Goal: Use online tool/utility: Utilize a website feature to perform a specific function

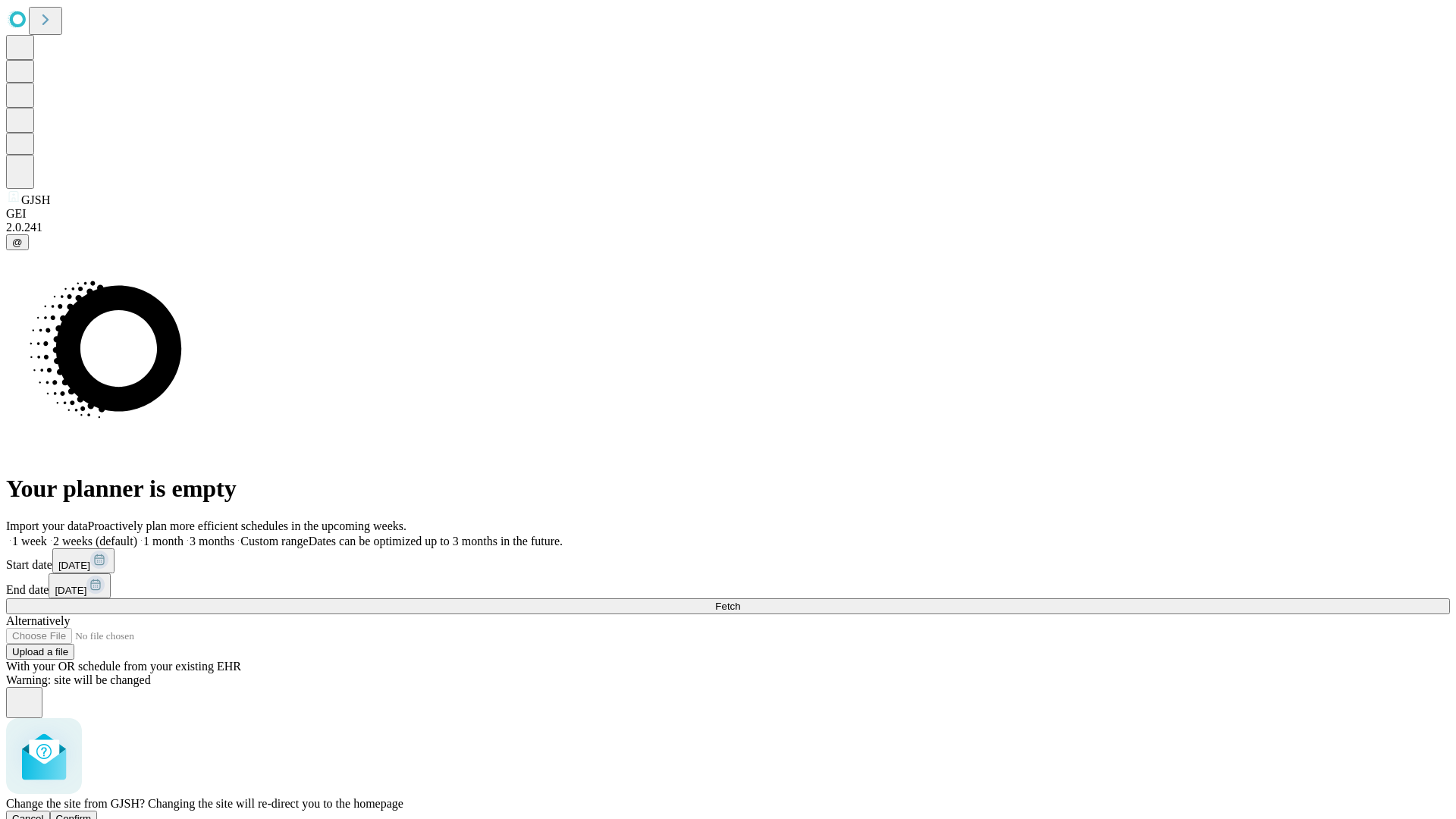
click at [92, 813] on span "Confirm" at bounding box center [74, 818] width 35 height 12
click at [183, 535] on label "1 month" at bounding box center [160, 541] width 46 height 13
click at [740, 600] on span "Fetch" at bounding box center [728, 606] width 25 height 12
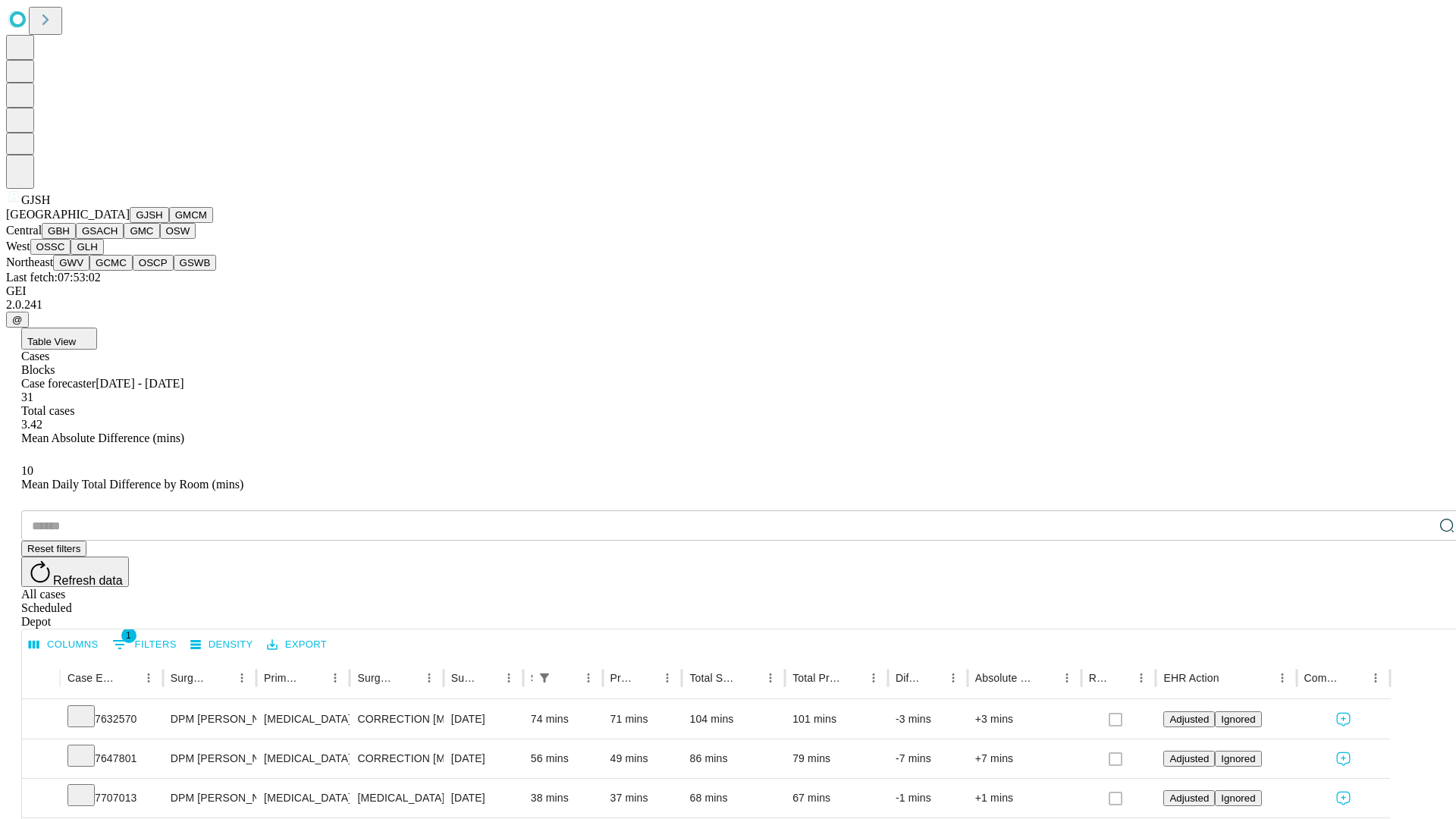
click at [169, 223] on button "GMCM" at bounding box center [190, 215] width 44 height 16
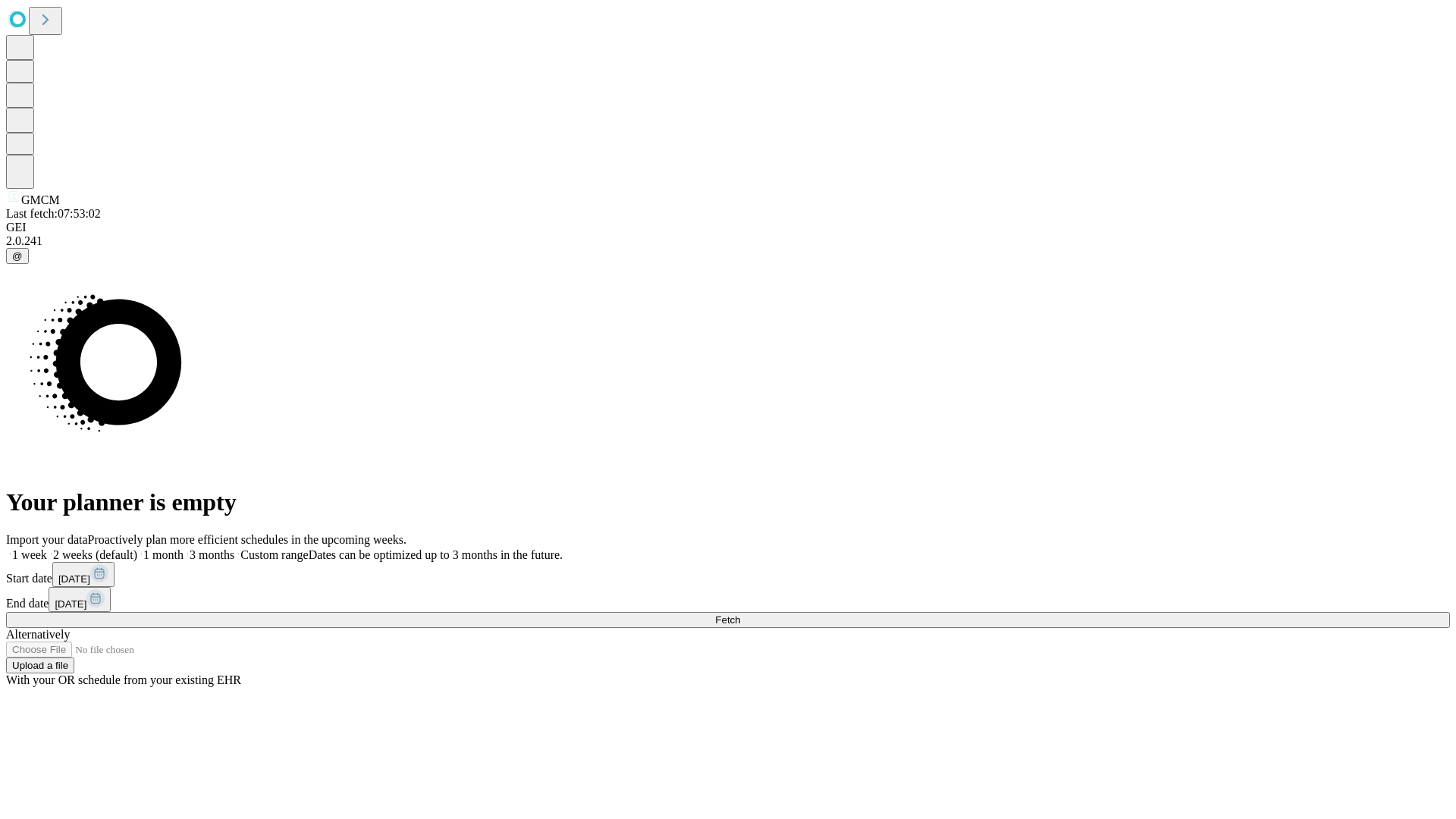
click at [183, 548] on label "1 month" at bounding box center [160, 554] width 46 height 13
click at [740, 614] on span "Fetch" at bounding box center [728, 619] width 25 height 12
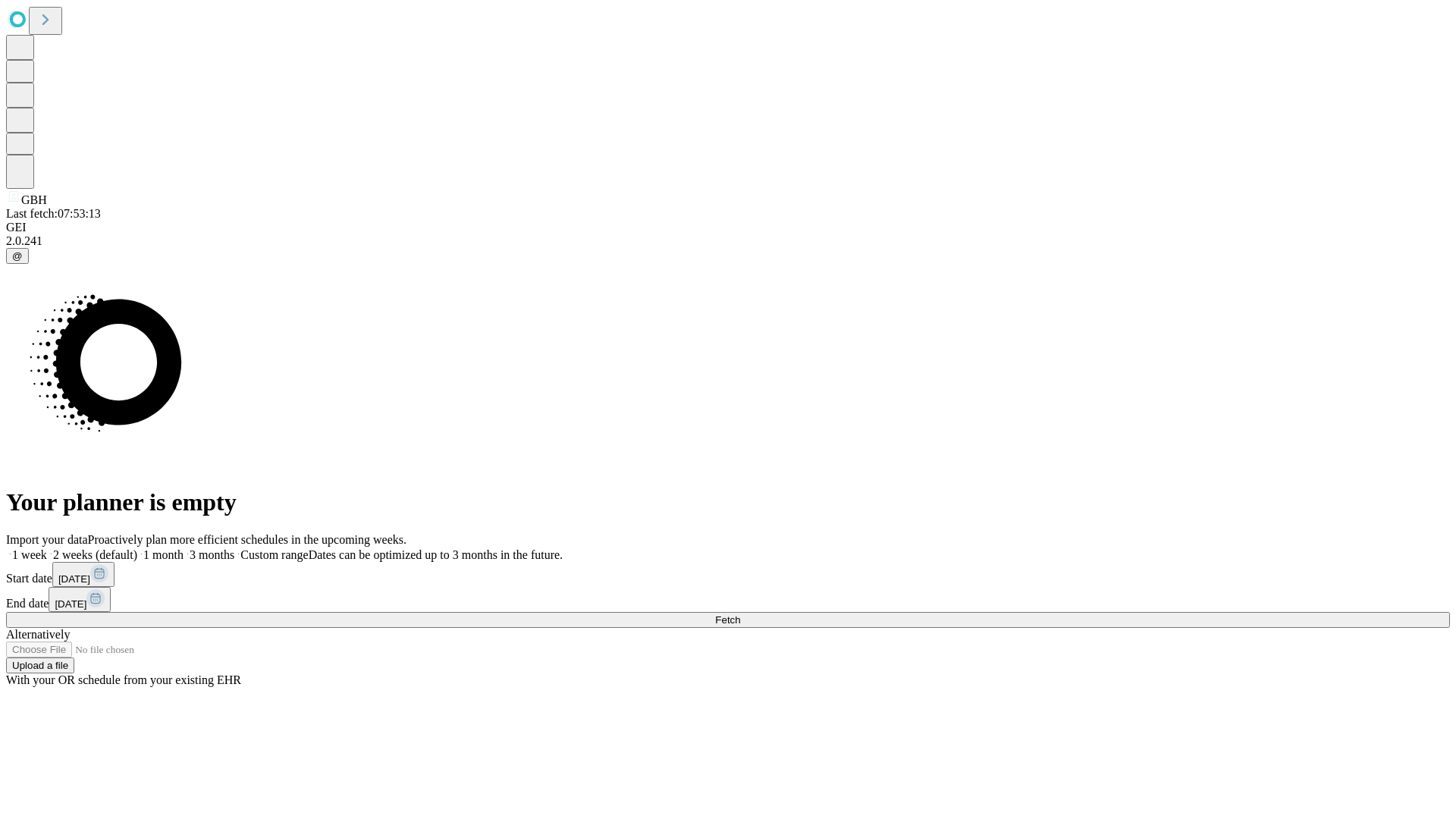
click at [740, 614] on span "Fetch" at bounding box center [728, 619] width 25 height 12
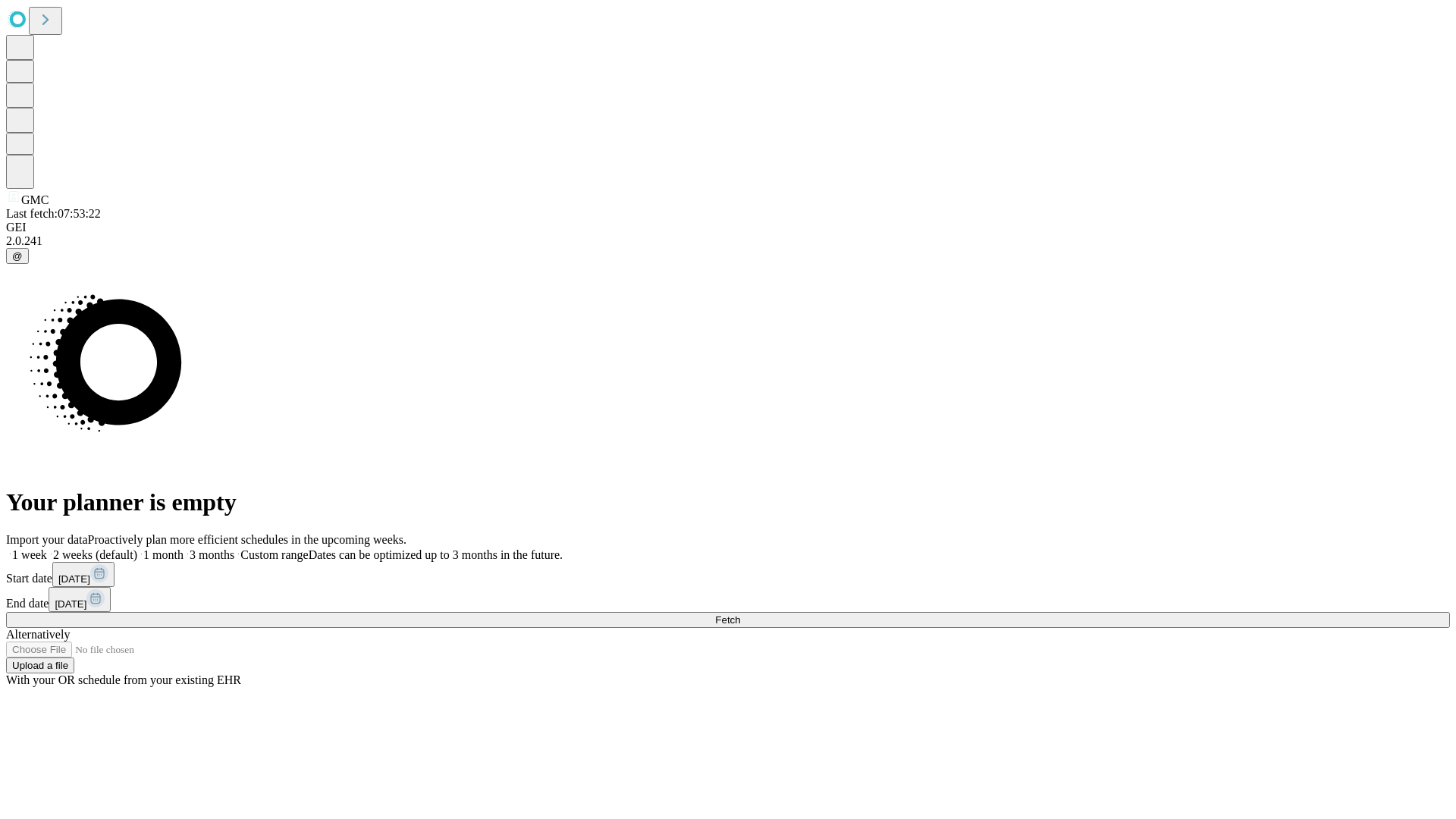
click at [183, 548] on label "1 month" at bounding box center [160, 554] width 46 height 13
click at [740, 614] on span "Fetch" at bounding box center [728, 619] width 25 height 12
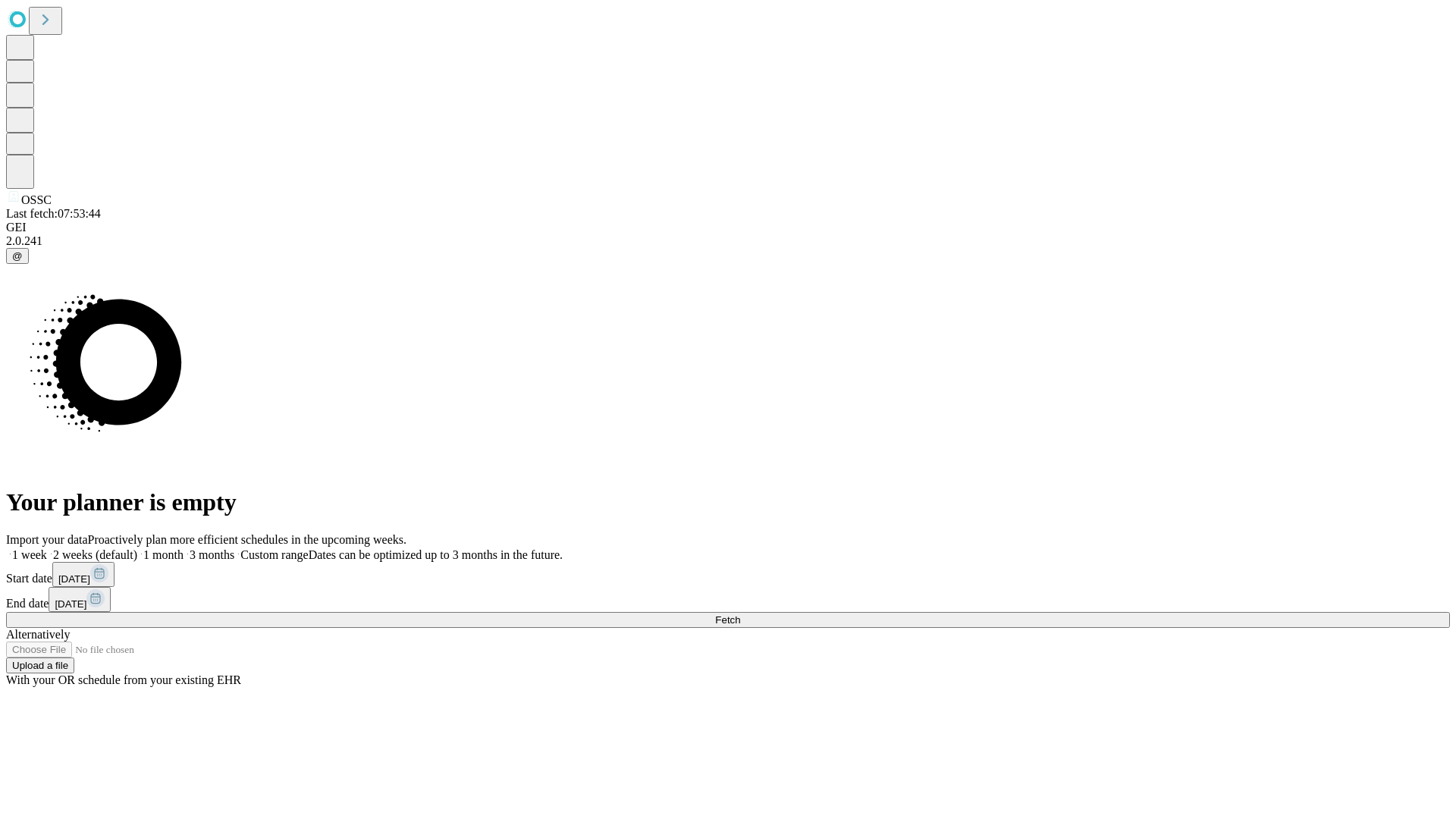
click at [740, 614] on span "Fetch" at bounding box center [728, 619] width 25 height 12
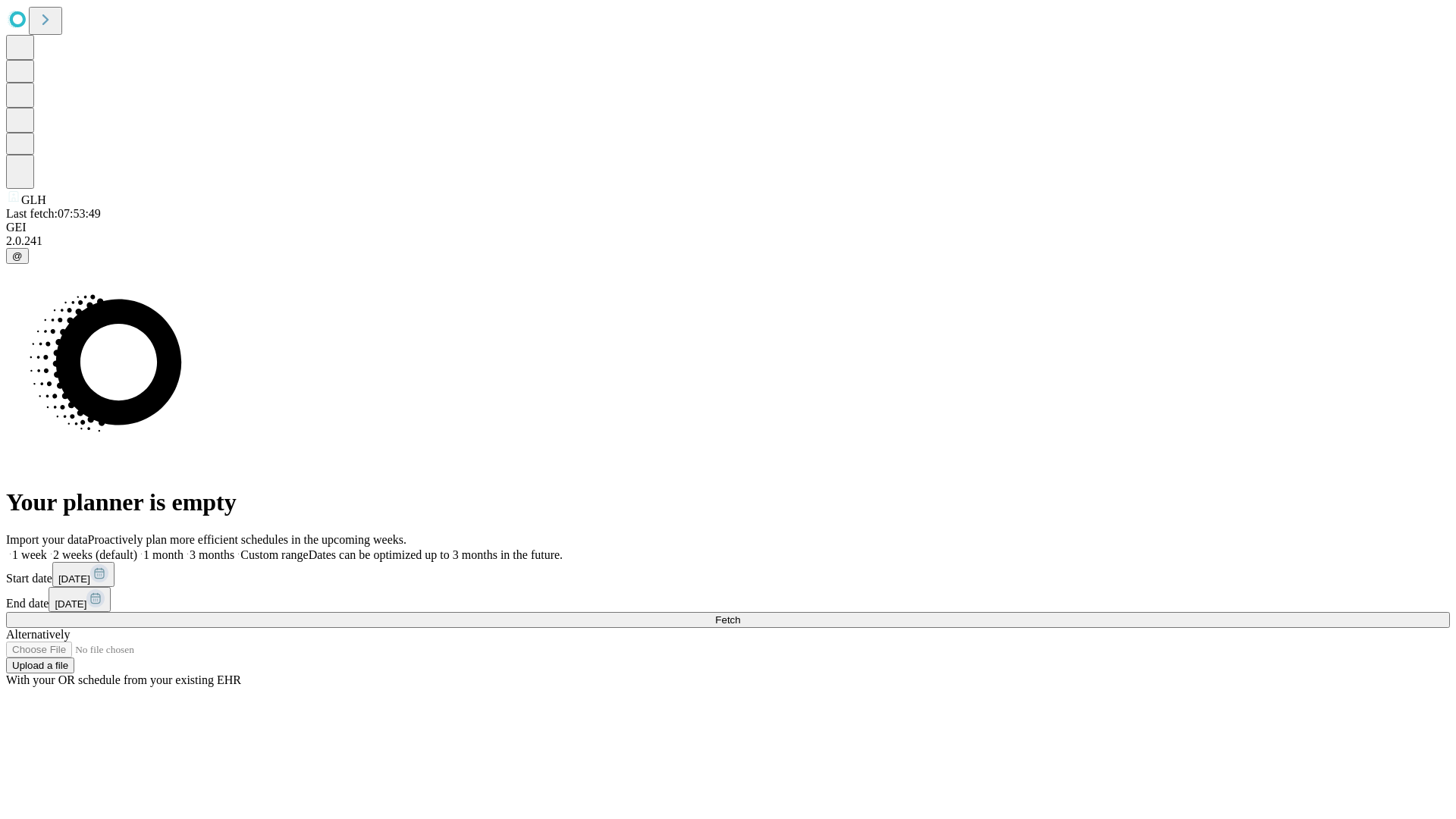
click at [183, 548] on label "1 month" at bounding box center [160, 554] width 46 height 13
click at [740, 614] on span "Fetch" at bounding box center [728, 619] width 25 height 12
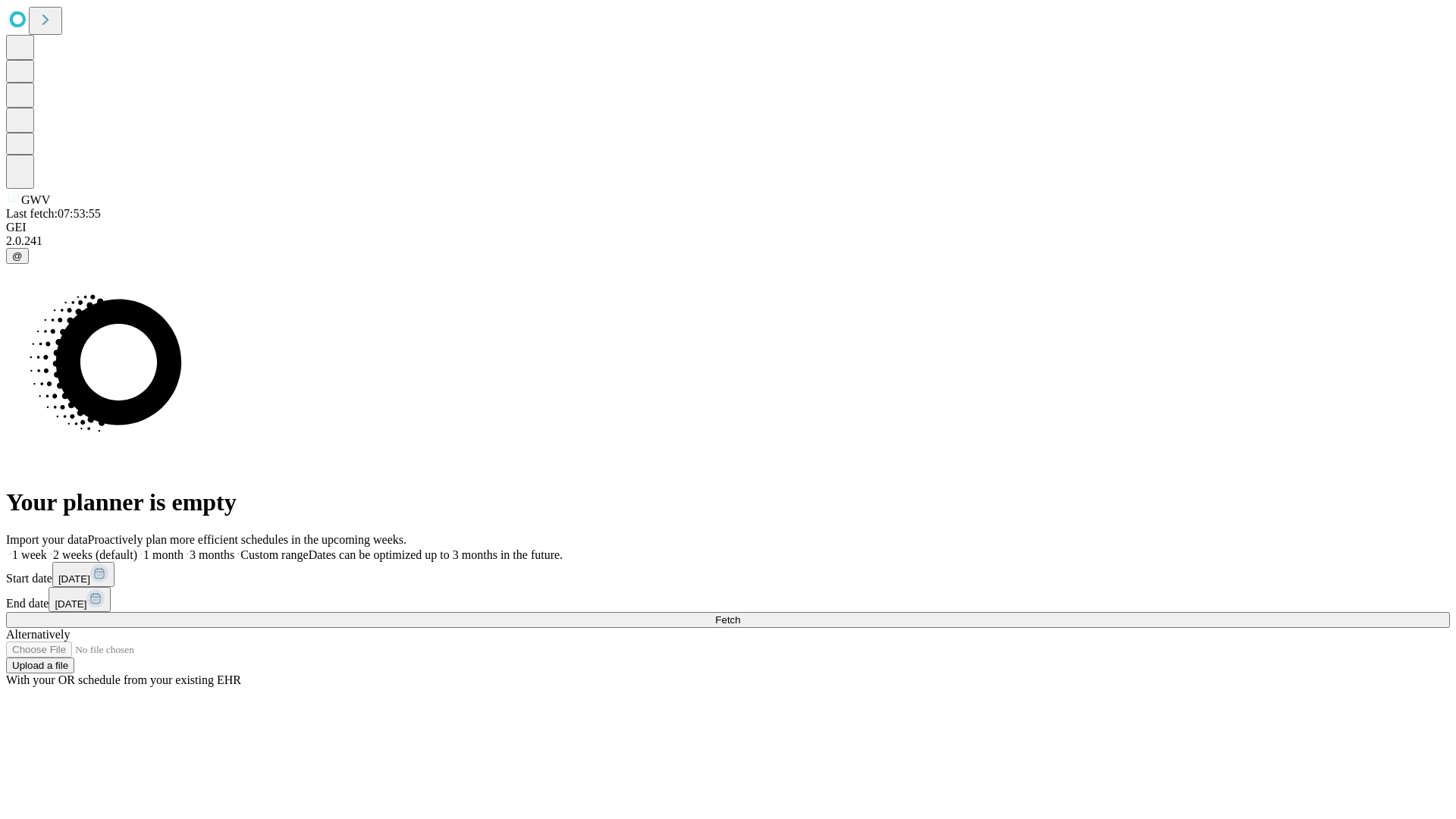
click at [183, 548] on label "1 month" at bounding box center [160, 554] width 46 height 13
click at [740, 614] on span "Fetch" at bounding box center [728, 619] width 25 height 12
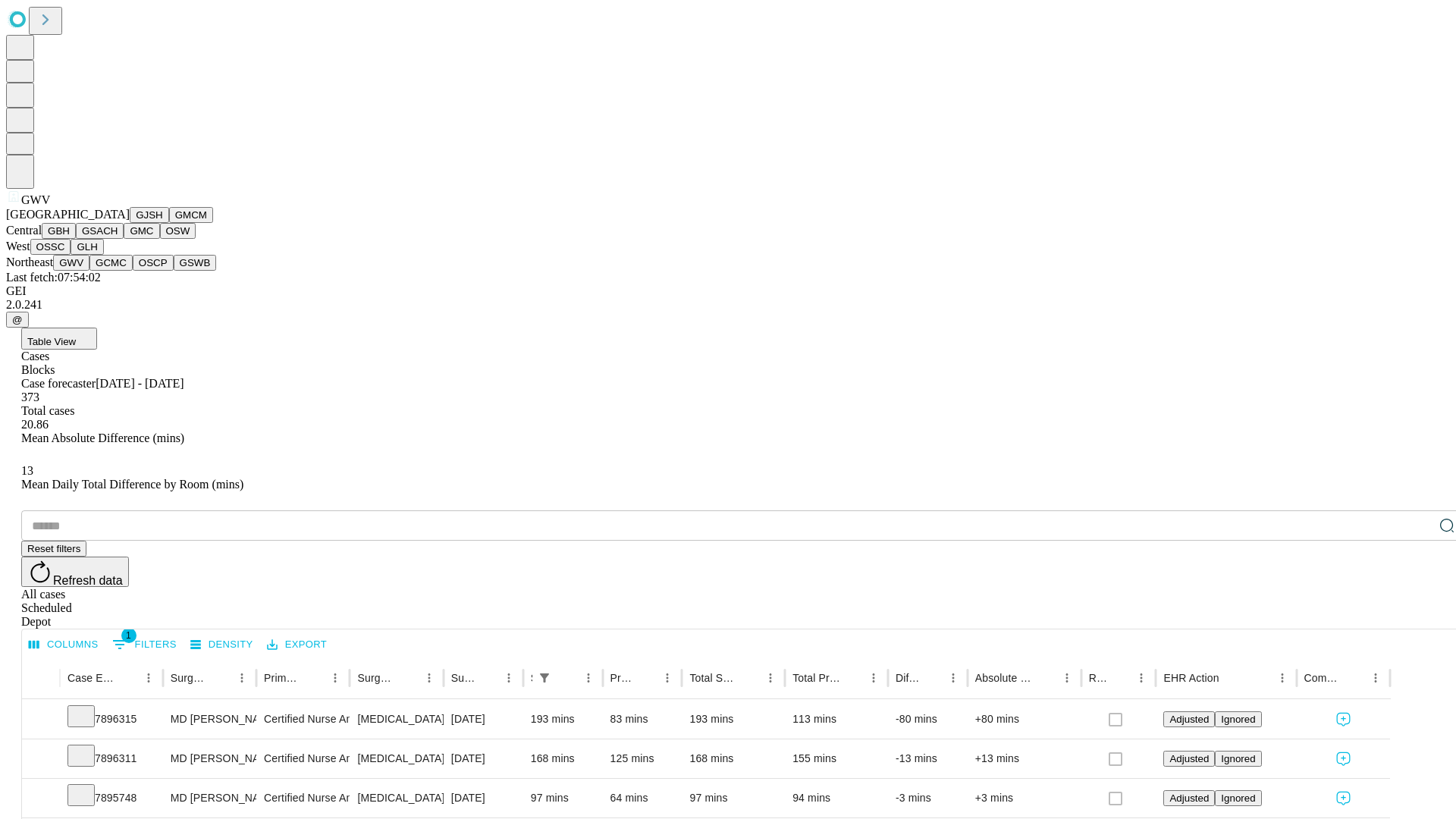
click at [118, 270] on button "GCMC" at bounding box center [111, 263] width 43 height 16
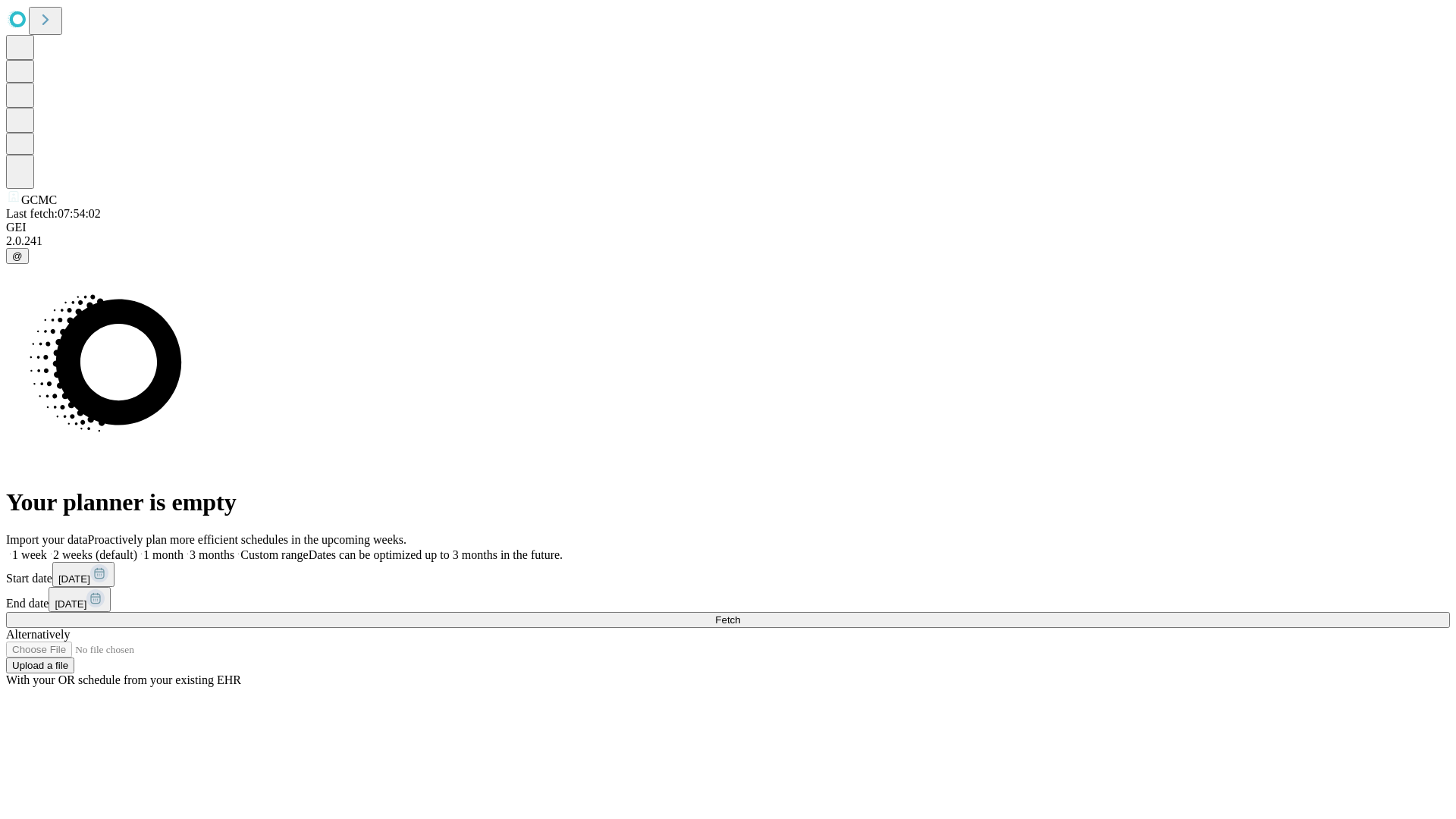
click at [183, 548] on label "1 month" at bounding box center [160, 554] width 46 height 13
click at [740, 614] on span "Fetch" at bounding box center [728, 619] width 25 height 12
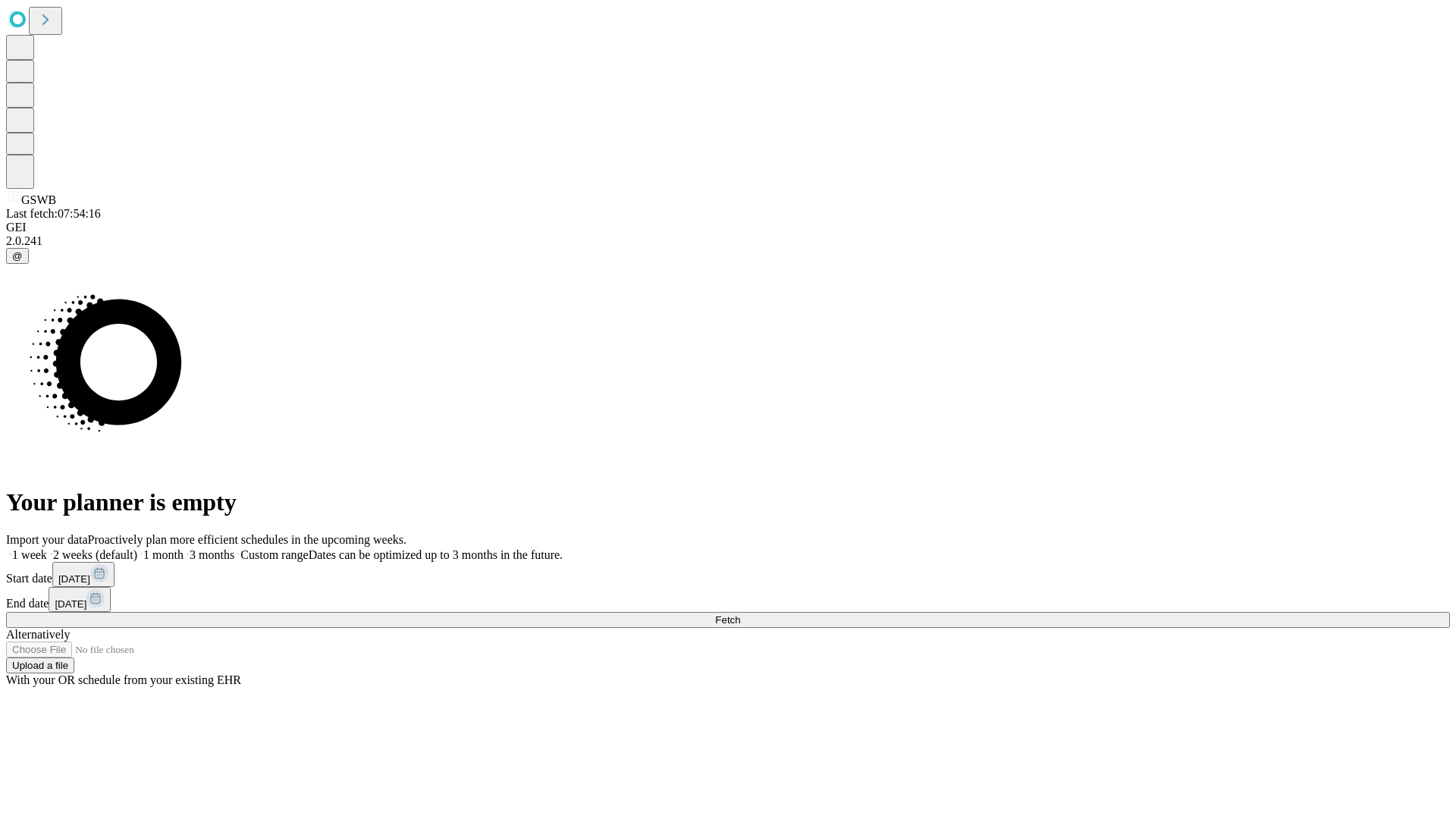
click at [183, 548] on label "1 month" at bounding box center [160, 554] width 46 height 13
click at [740, 614] on span "Fetch" at bounding box center [728, 619] width 25 height 12
